Goal: Task Accomplishment & Management: Complete application form

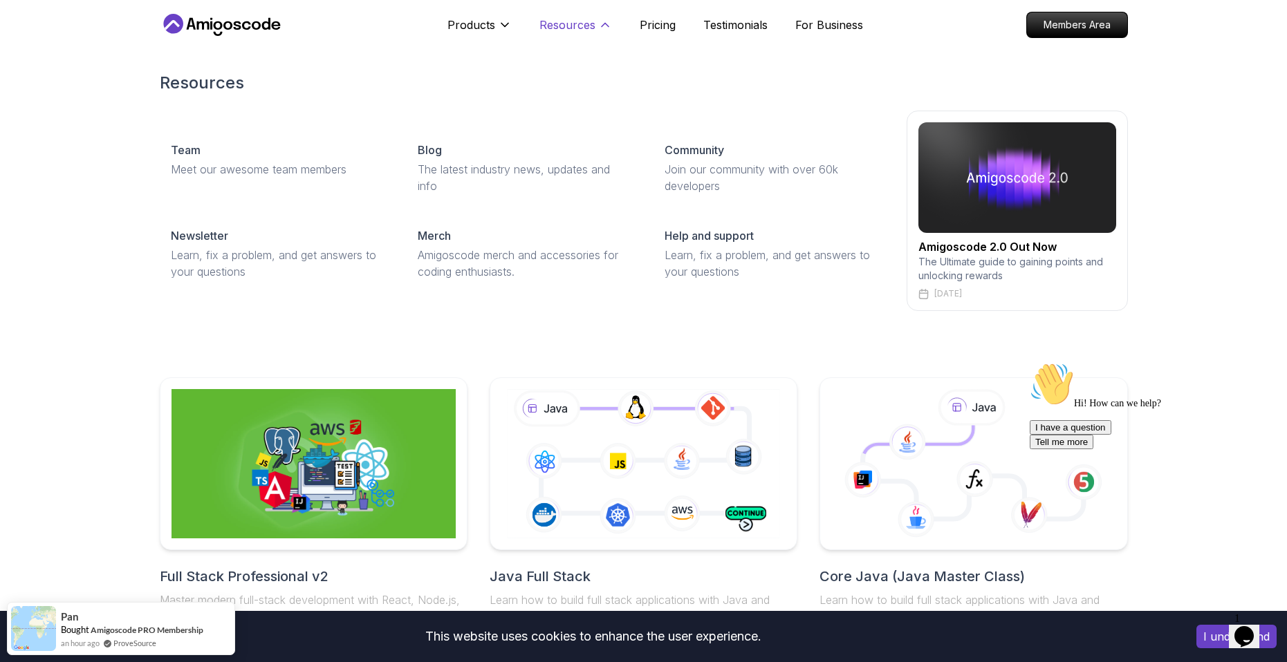
click at [564, 26] on p "Resources" at bounding box center [567, 25] width 56 height 17
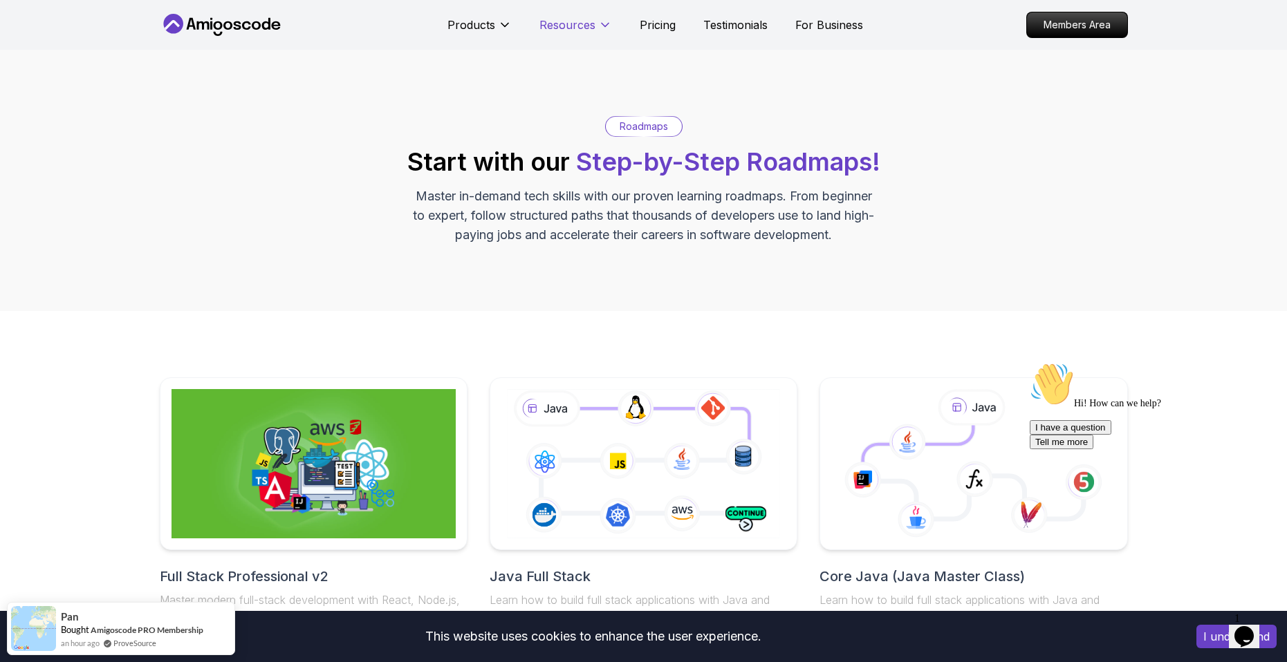
click at [564, 26] on p "Resources" at bounding box center [567, 25] width 56 height 17
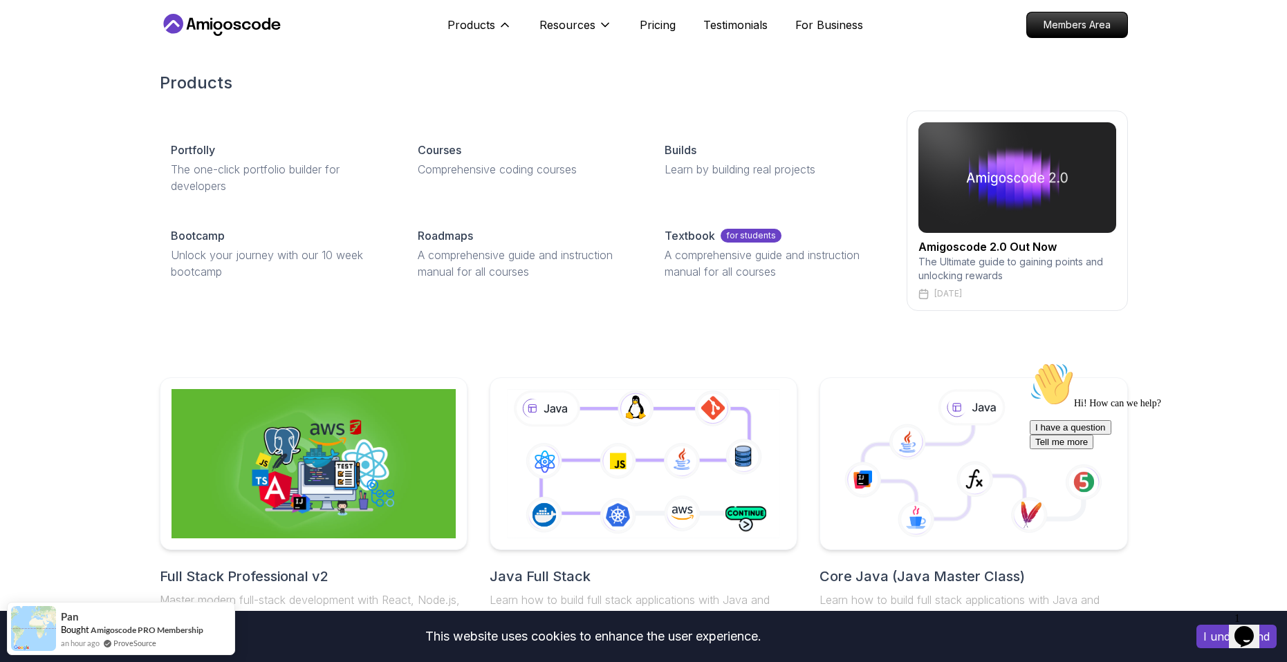
click at [95, 114] on div "Products Portfolly The one-click portfolio builder for developers Courses Compr…" at bounding box center [643, 191] width 1287 height 295
click at [1061, 33] on p "Members Area" at bounding box center [1076, 25] width 95 height 24
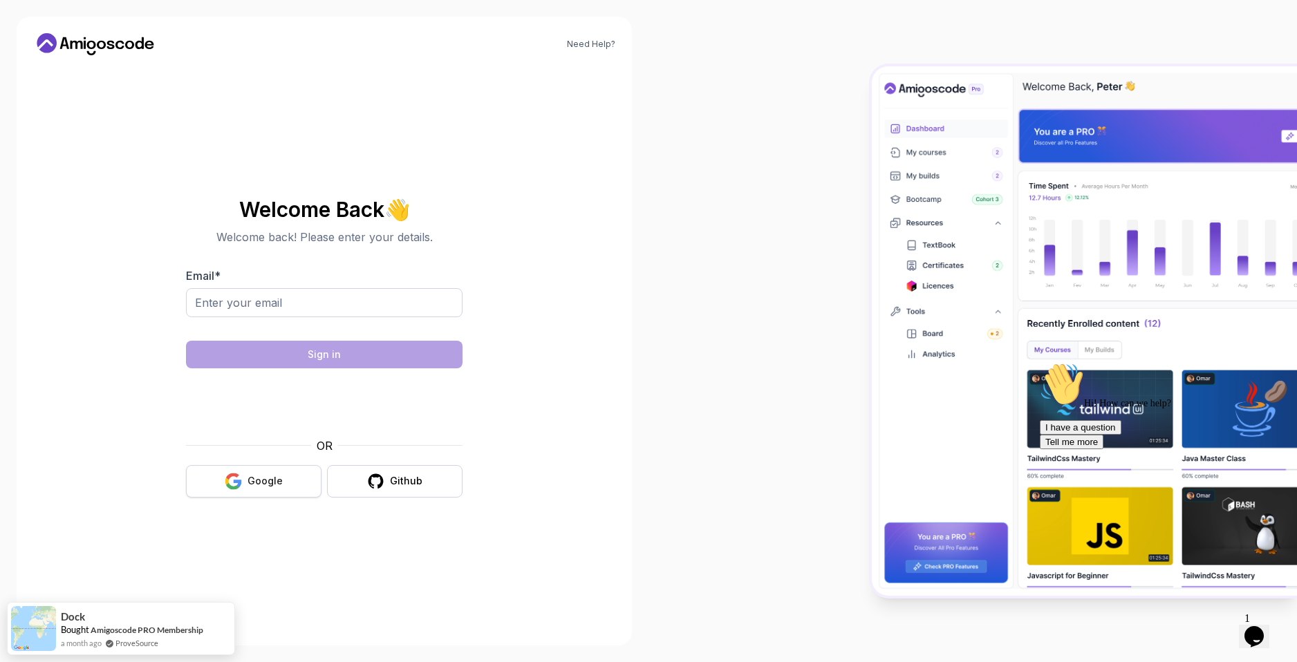
click at [259, 483] on div "Google" at bounding box center [265, 481] width 35 height 14
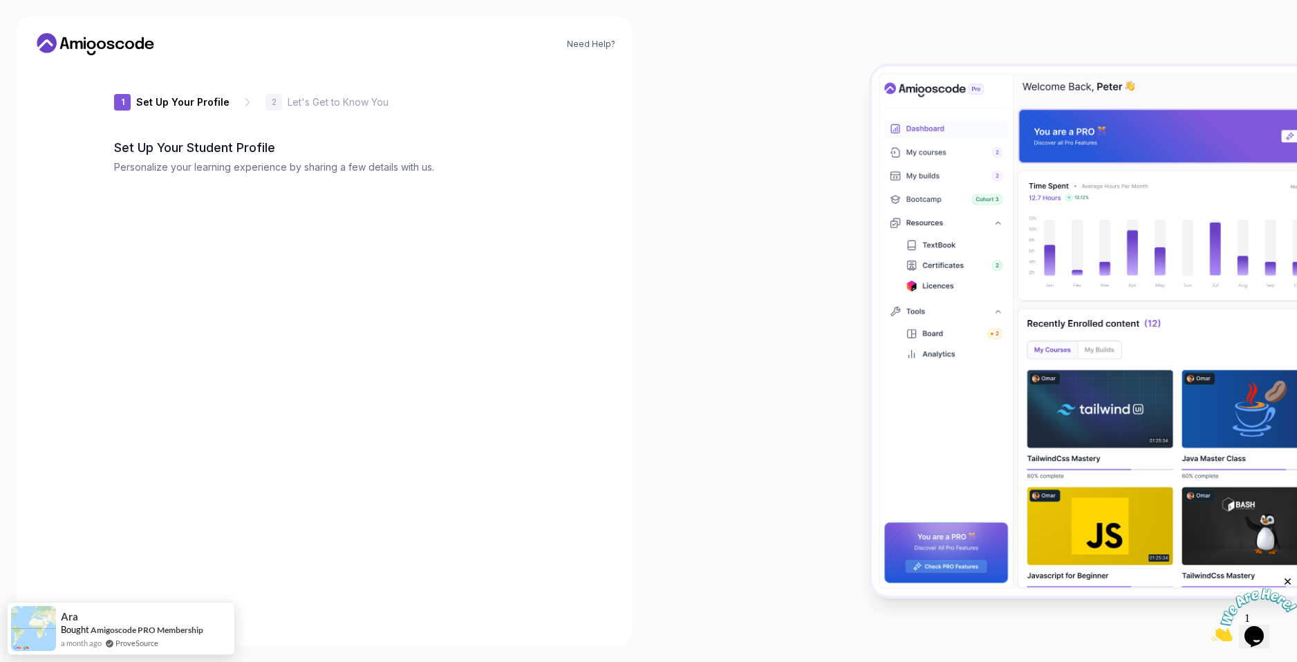
type input "mightybisondc46f"
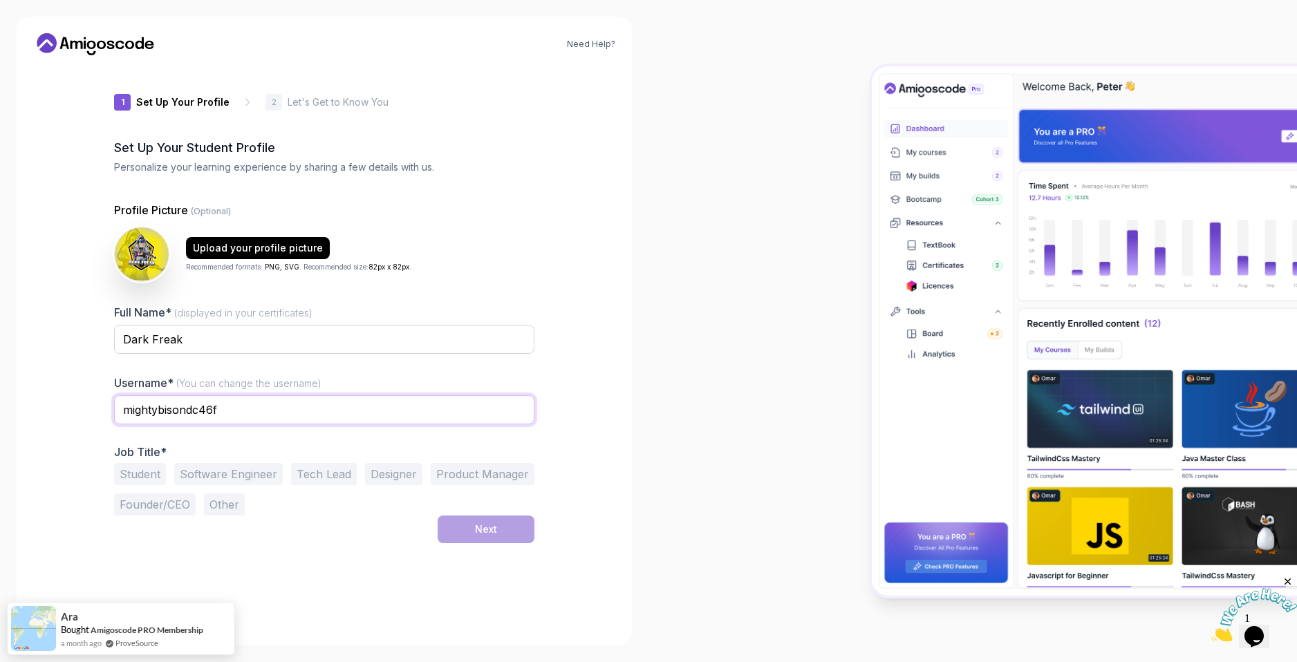
click at [365, 418] on input "mightybisondc46f" at bounding box center [324, 410] width 420 height 29
click at [214, 458] on p "Job Title*" at bounding box center [324, 452] width 420 height 14
click at [137, 473] on button "Student" at bounding box center [140, 474] width 52 height 22
click at [481, 518] on button "Next" at bounding box center [486, 530] width 97 height 28
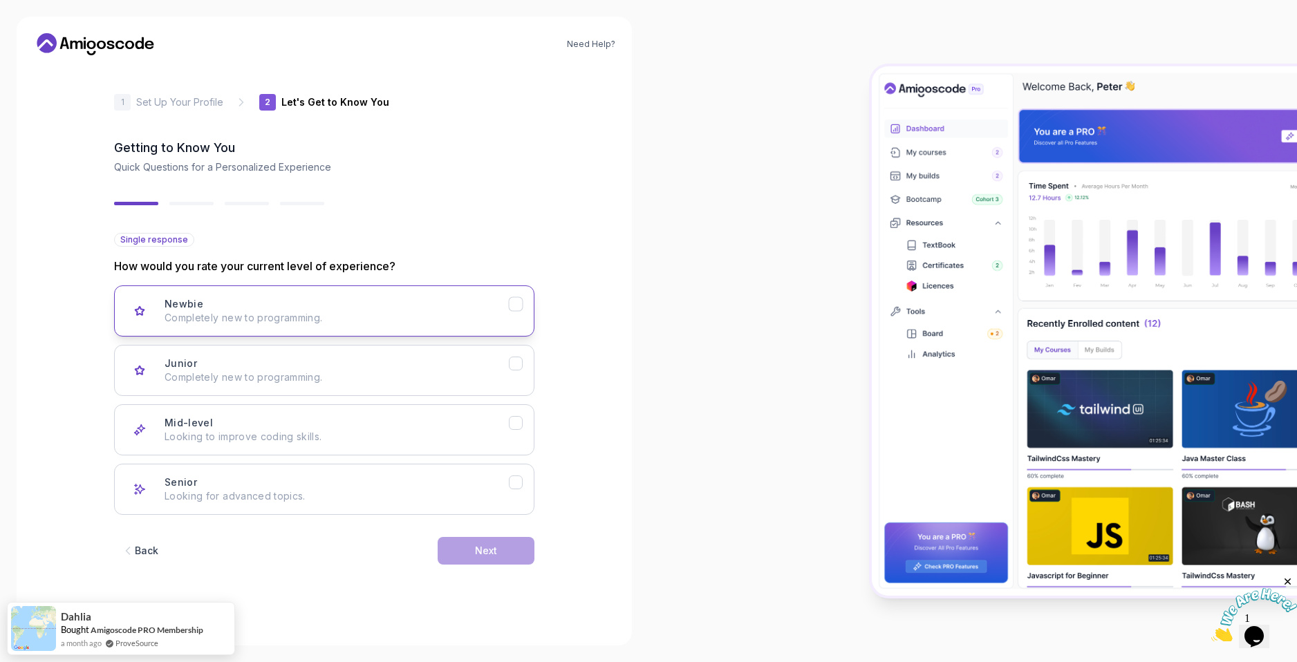
click at [216, 313] on p "Completely new to programming." at bounding box center [337, 318] width 344 height 14
click at [220, 368] on div "Junior Completely new to programming." at bounding box center [337, 371] width 344 height 28
click at [463, 551] on button "Next" at bounding box center [486, 551] width 97 height 28
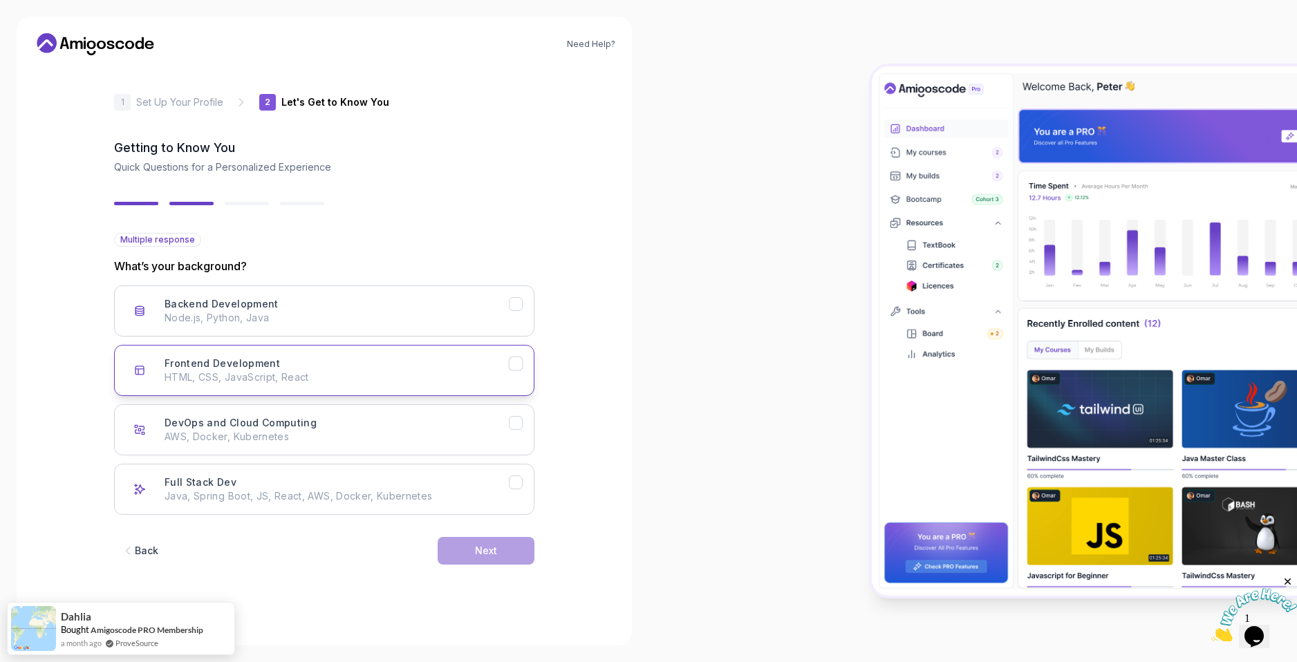
click at [294, 361] on div "Frontend Development HTML, CSS, JavaScript, React" at bounding box center [337, 371] width 344 height 28
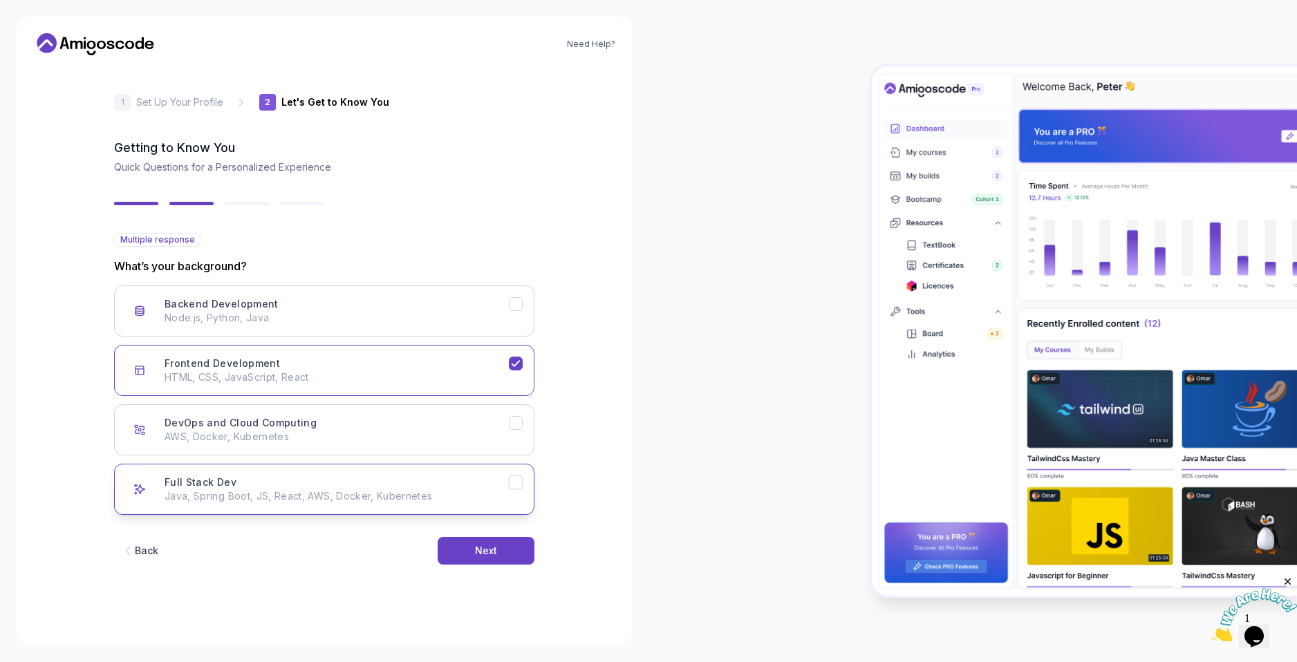
click at [315, 497] on p "Java, Spring Boot, JS, React, AWS, Docker, Kubernetes" at bounding box center [337, 497] width 344 height 14
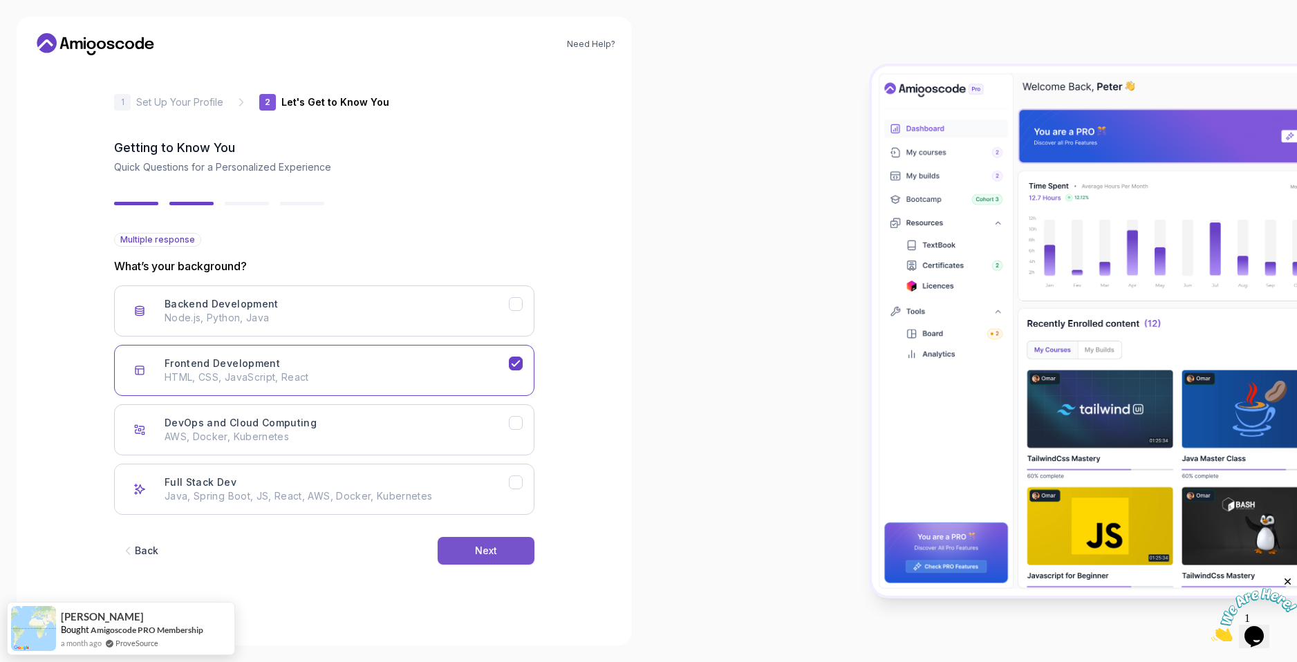
click at [492, 559] on button "Next" at bounding box center [486, 551] width 97 height 28
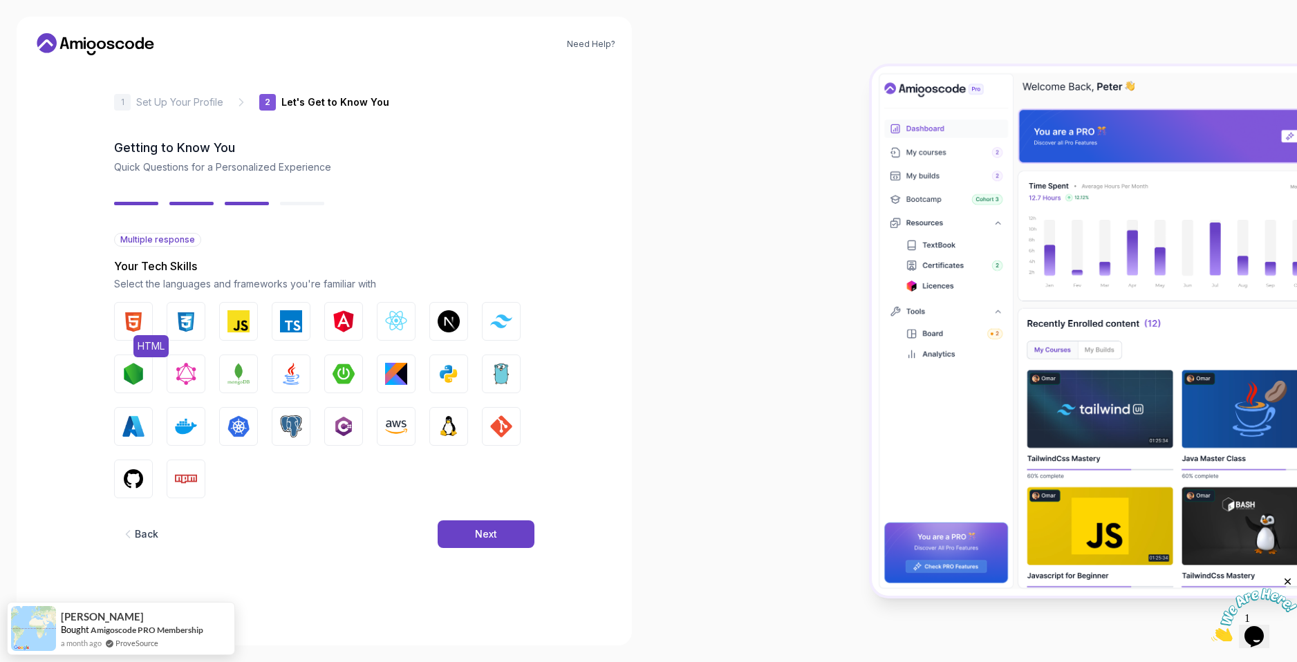
click at [141, 324] on img "button" at bounding box center [133, 321] width 22 height 22
click at [180, 322] on img "button" at bounding box center [186, 321] width 22 height 22
click at [241, 321] on img "button" at bounding box center [239, 321] width 22 height 22
click at [409, 319] on button "React.js" at bounding box center [396, 321] width 39 height 39
click at [447, 375] on img "button" at bounding box center [449, 374] width 22 height 22
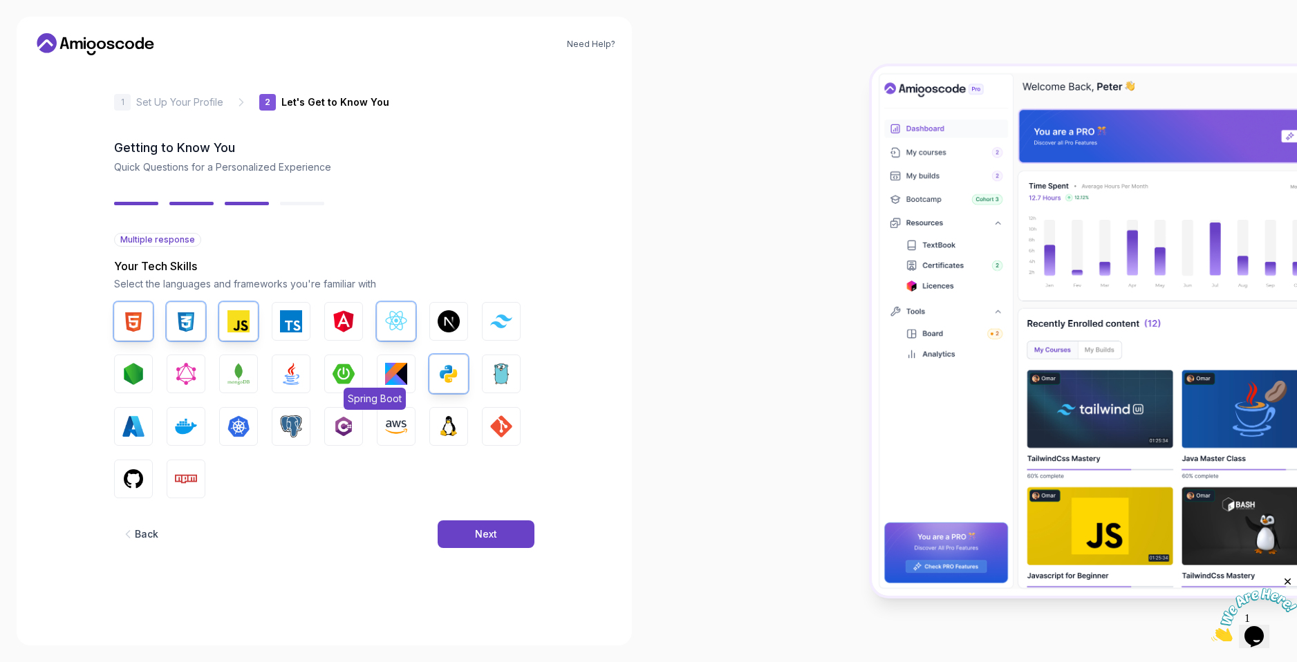
click at [326, 375] on button "Spring Boot" at bounding box center [343, 374] width 39 height 39
click at [331, 372] on button "Spring Boot" at bounding box center [343, 374] width 39 height 39
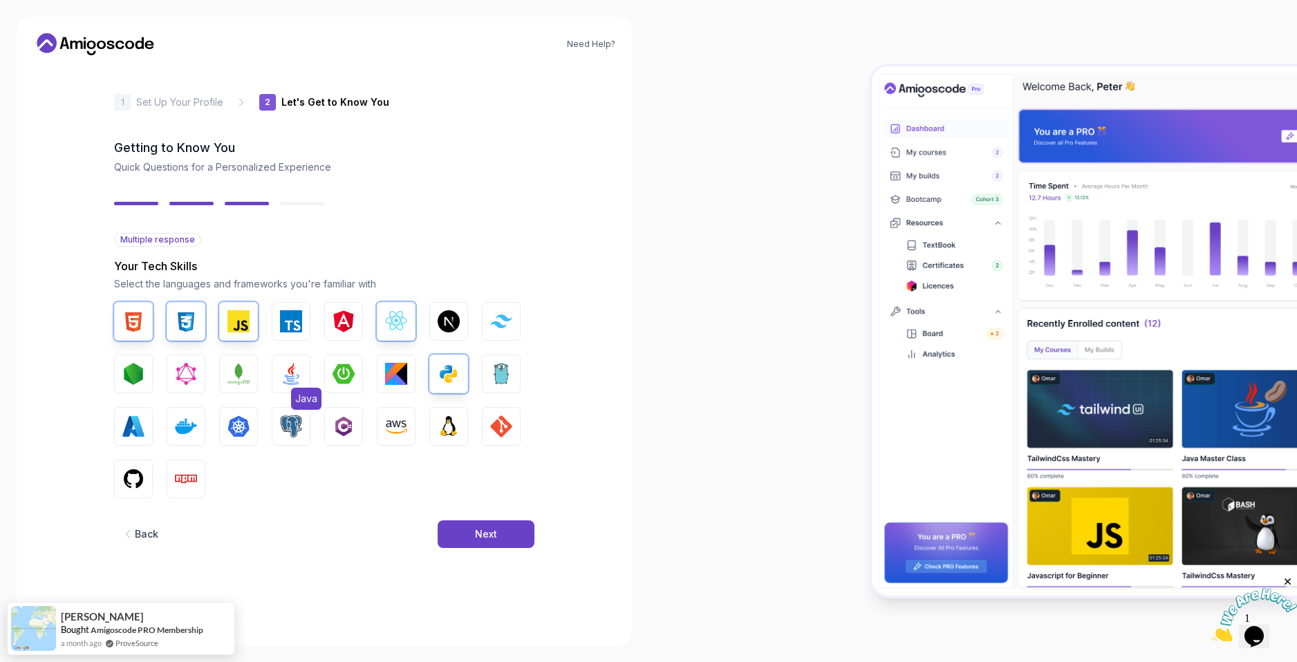
click at [297, 372] on img "button" at bounding box center [291, 374] width 22 height 22
drag, startPoint x: 120, startPoint y: 490, endPoint x: 186, endPoint y: 486, distance: 66.5
click at [119, 490] on button "GitHub" at bounding box center [133, 479] width 39 height 39
click at [489, 432] on button "GIT" at bounding box center [501, 426] width 39 height 39
click at [490, 531] on div "Next" at bounding box center [486, 535] width 22 height 14
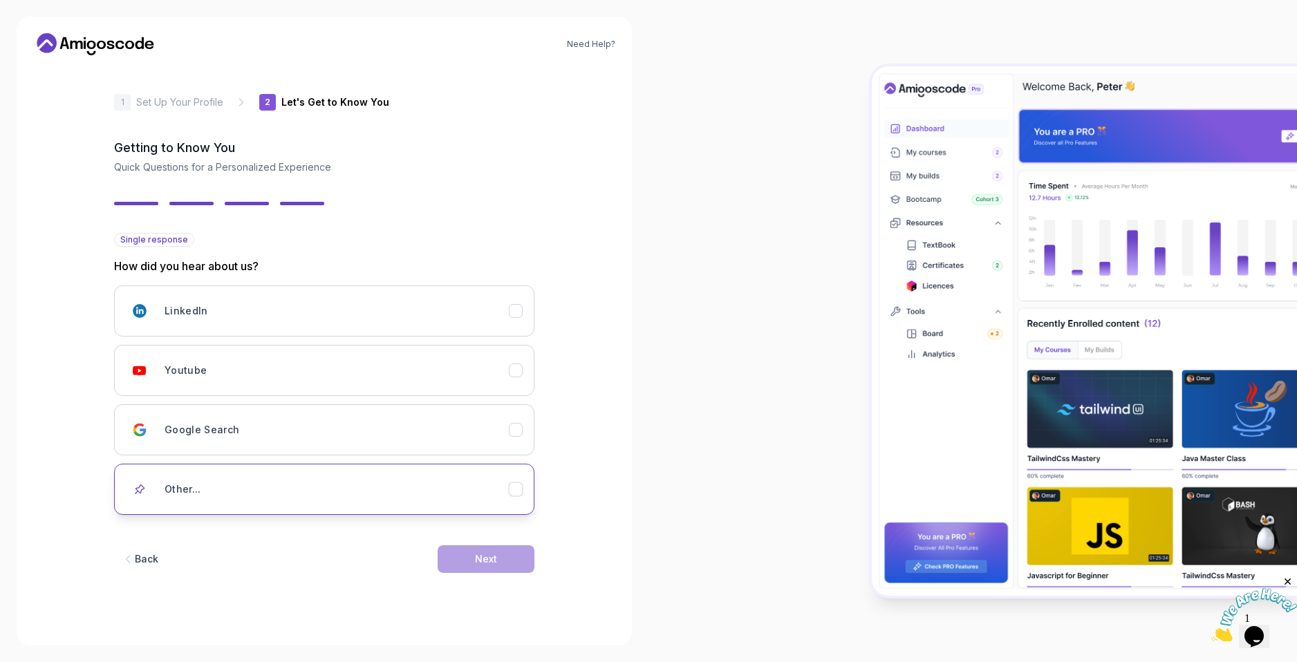
click at [246, 498] on div "Other..." at bounding box center [337, 490] width 344 height 28
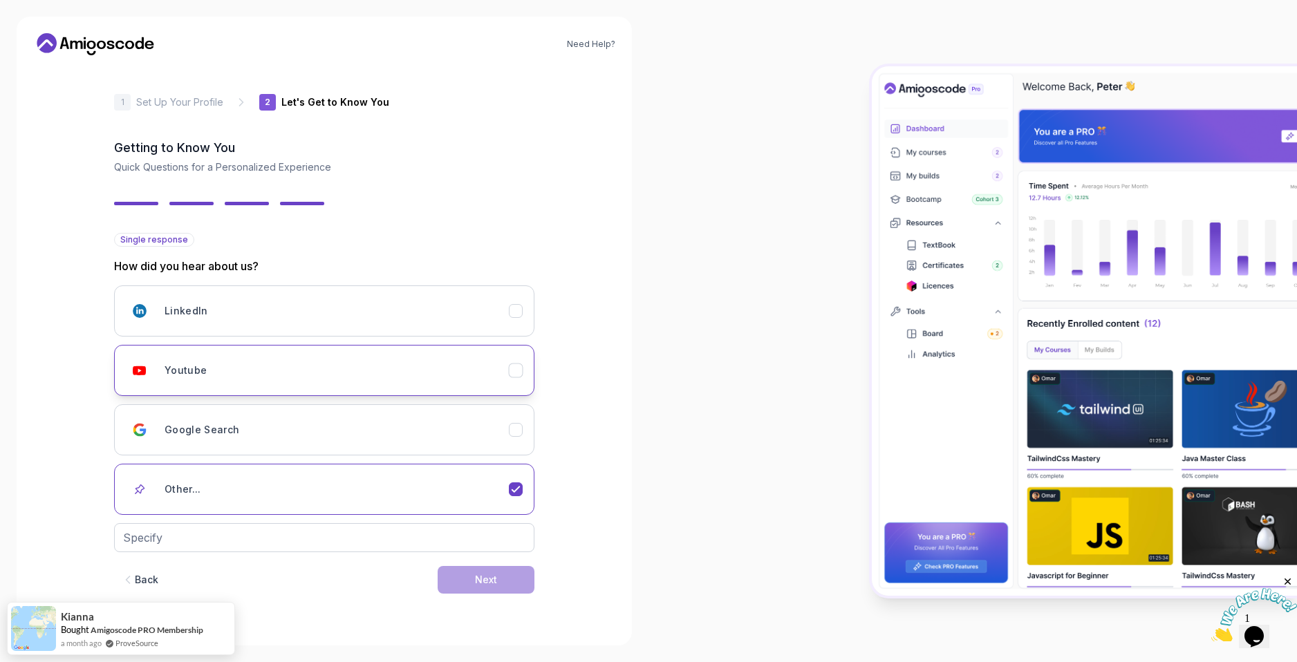
click at [279, 380] on div "Youtube" at bounding box center [337, 371] width 344 height 28
click at [454, 560] on button "Next" at bounding box center [486, 560] width 97 height 28
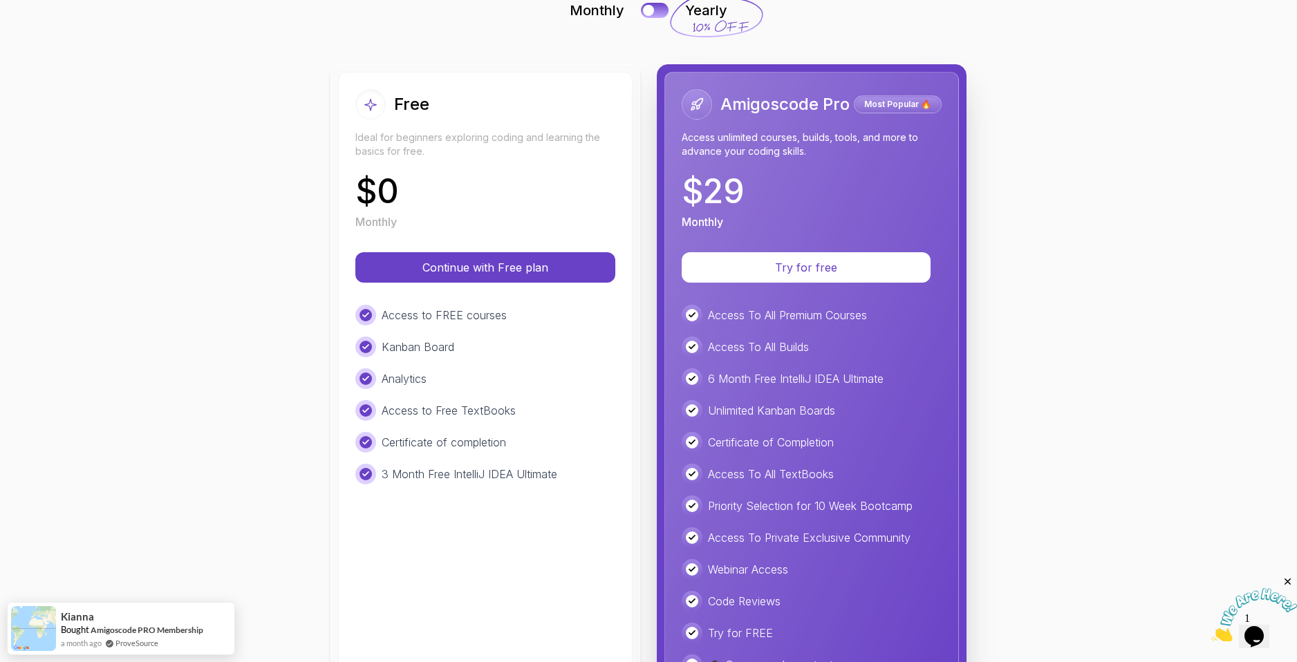
scroll to position [138, 0]
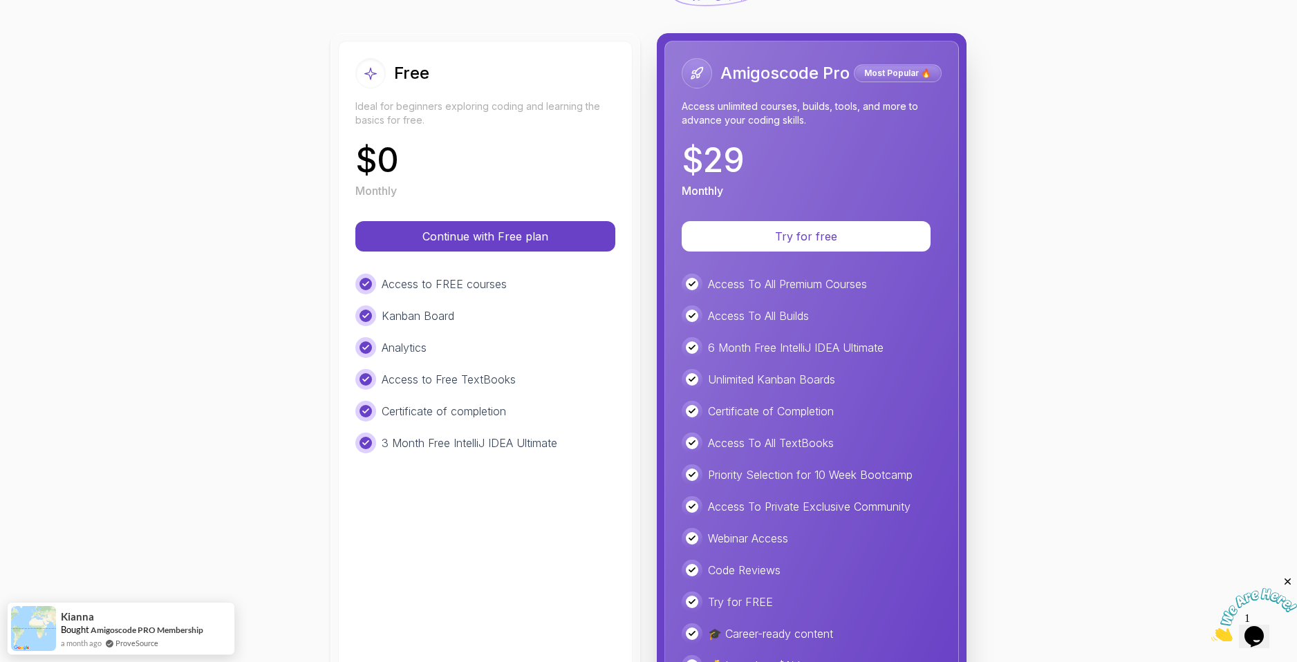
click at [517, 183] on div "$ 0 Monthly" at bounding box center [485, 171] width 260 height 55
click at [515, 231] on p "Continue with Free plan" at bounding box center [486, 237] width 216 height 16
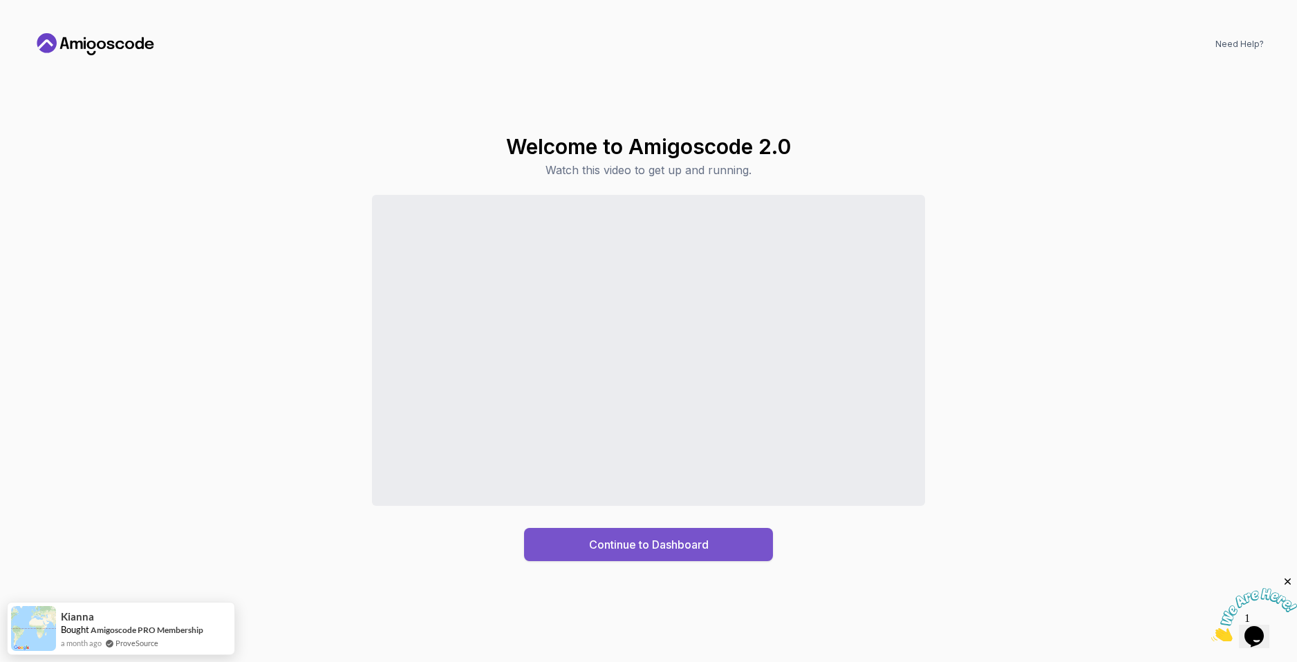
click at [727, 546] on button "Continue to Dashboard" at bounding box center [648, 544] width 249 height 33
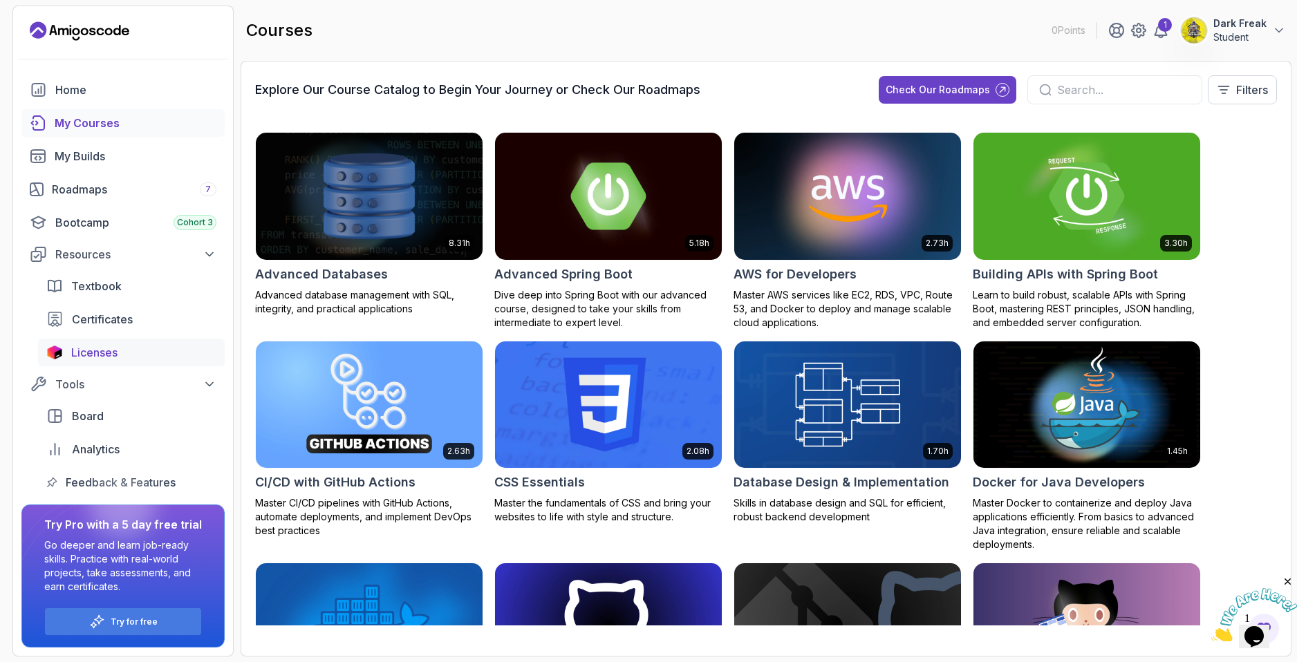
click at [119, 351] on div "Licenses" at bounding box center [143, 352] width 145 height 17
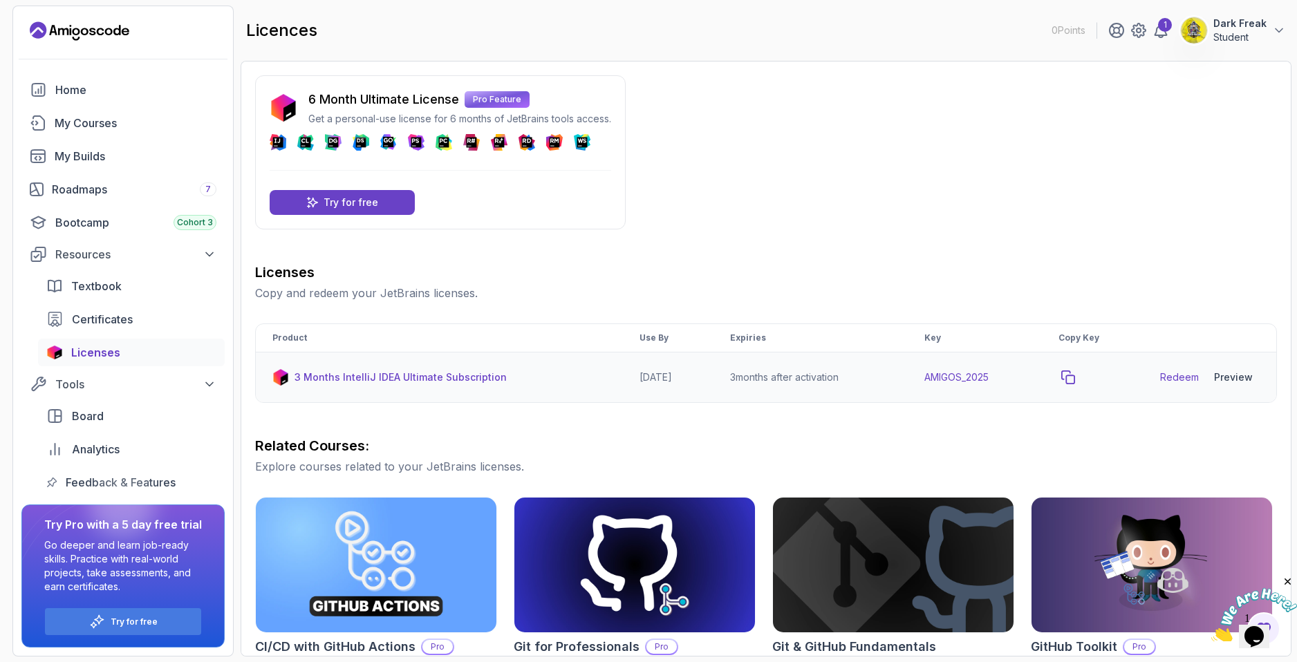
click at [1075, 378] on icon "copy-button" at bounding box center [1068, 378] width 14 height 14
click at [1185, 374] on link "Redeem" at bounding box center [1179, 378] width 39 height 14
